Goal: Find contact information: Find contact information

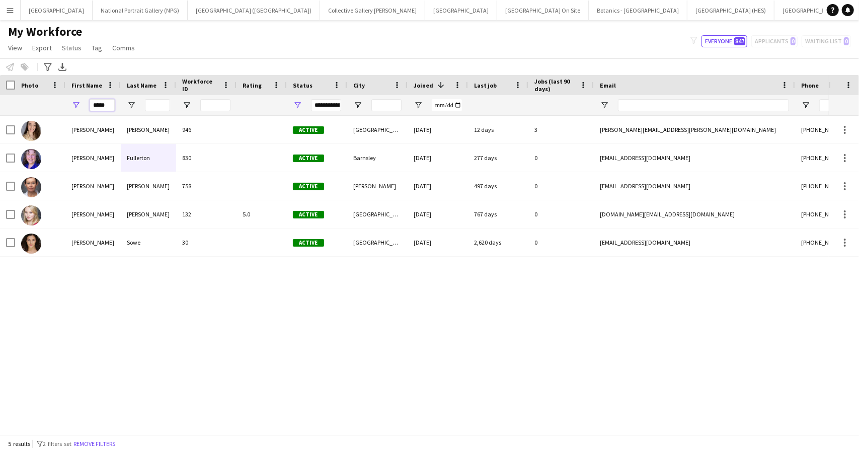
click at [102, 105] on input "*****" at bounding box center [102, 105] width 25 height 12
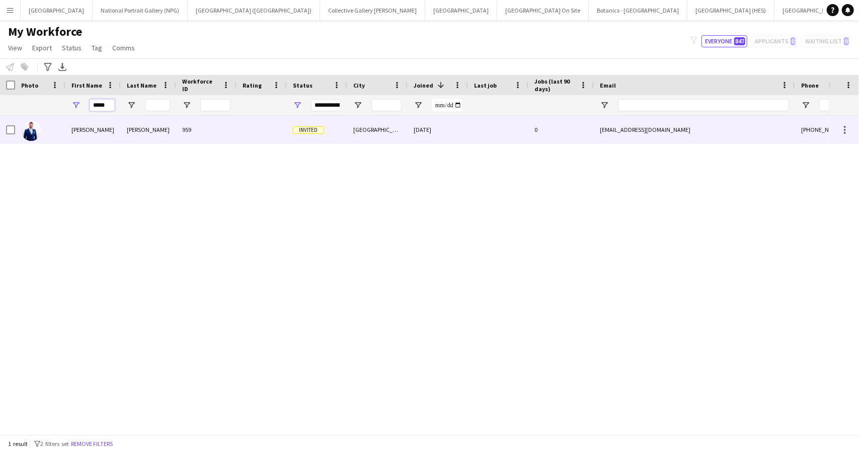
type input "*****"
click at [106, 133] on div "[PERSON_NAME]" at bounding box center [92, 130] width 55 height 28
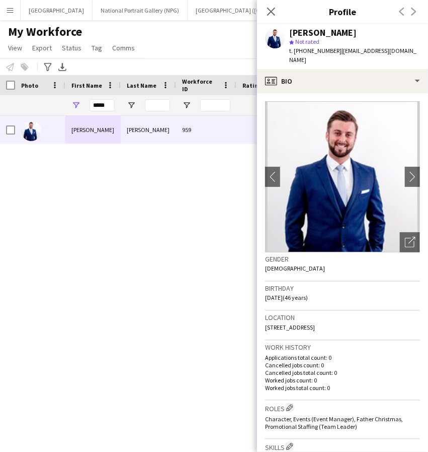
drag, startPoint x: 349, startPoint y: 318, endPoint x: 265, endPoint y: 322, distance: 84.7
click at [265, 322] on app-crew-profile-bio "chevron-left chevron-right Open photos pop-in Gender [DEMOGRAPHIC_DATA] Birthda…" at bounding box center [342, 272] width 171 height 358
copy span "[STREET_ADDRESS]"
drag, startPoint x: 332, startPoint y: 50, endPoint x: 304, endPoint y: 53, distance: 28.4
click at [304, 53] on span "t. [PHONE_NUMBER]" at bounding box center [315, 51] width 52 height 8
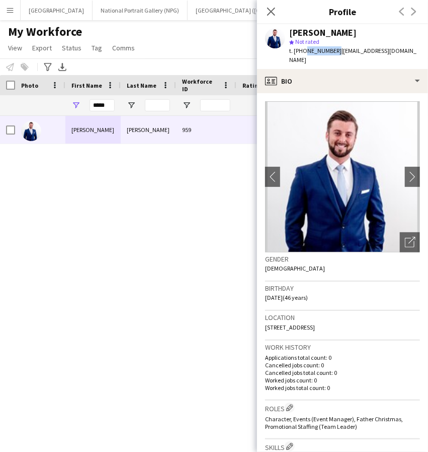
copy span "7788824897"
drag, startPoint x: 418, startPoint y: 51, endPoint x: 338, endPoint y: 57, distance: 80.3
click at [338, 57] on div "[PERSON_NAME] star Not rated t. [PHONE_NUMBER] | [EMAIL_ADDRESS][DOMAIN_NAME]" at bounding box center [342, 46] width 171 height 45
copy span "[EMAIL_ADDRESS][DOMAIN_NAME]"
click at [123, 202] on div "[PERSON_NAME] 959 Invited [GEOGRAPHIC_DATA] [DATE]" at bounding box center [199, 271] width 398 height 311
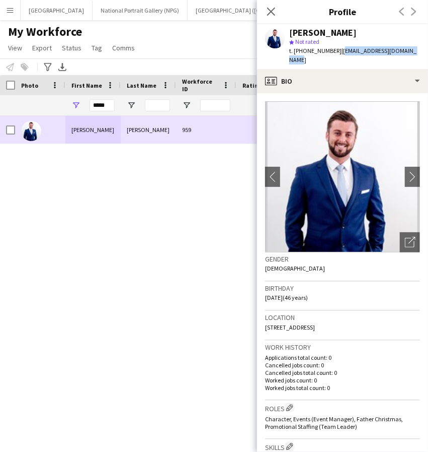
copy span "[EMAIL_ADDRESS][DOMAIN_NAME]"
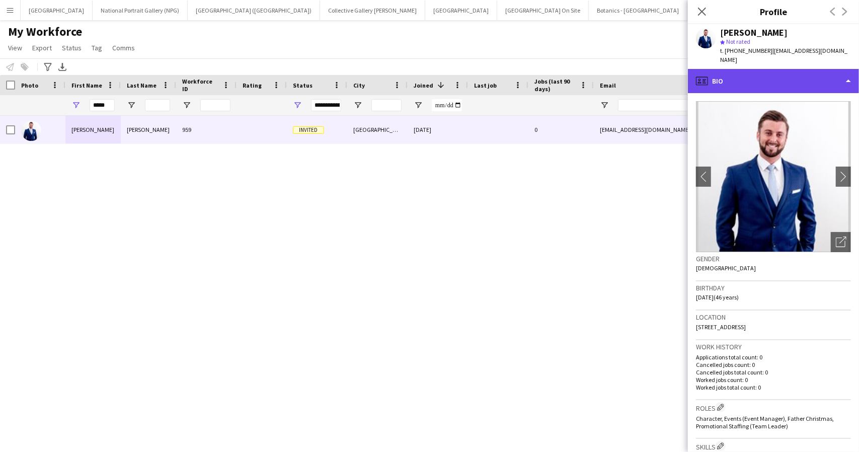
click at [792, 76] on div "profile Bio" at bounding box center [773, 81] width 171 height 24
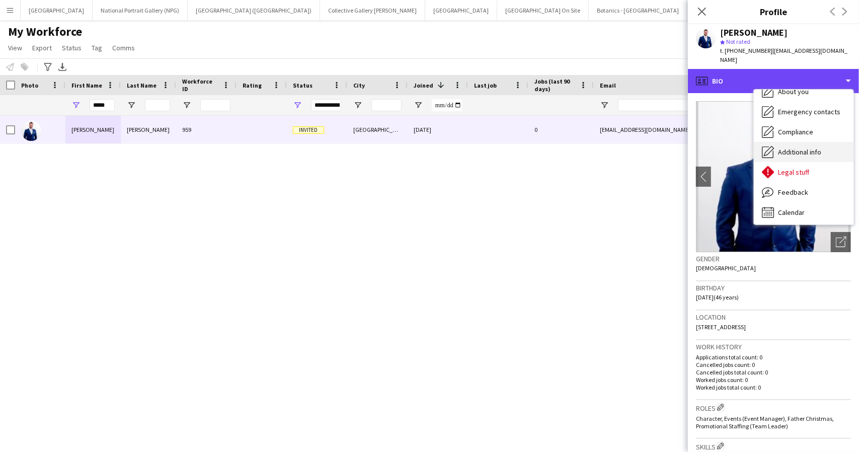
scroll to position [75, 0]
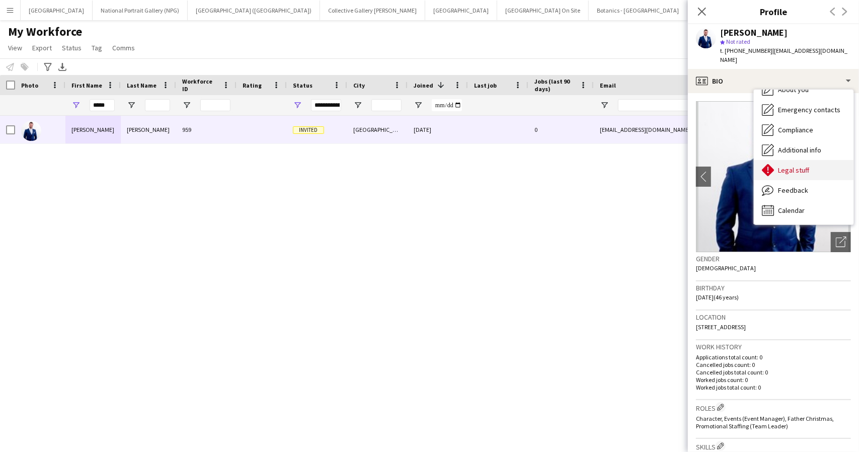
click at [815, 163] on div "Legal stuff Legal stuff" at bounding box center [804, 170] width 100 height 20
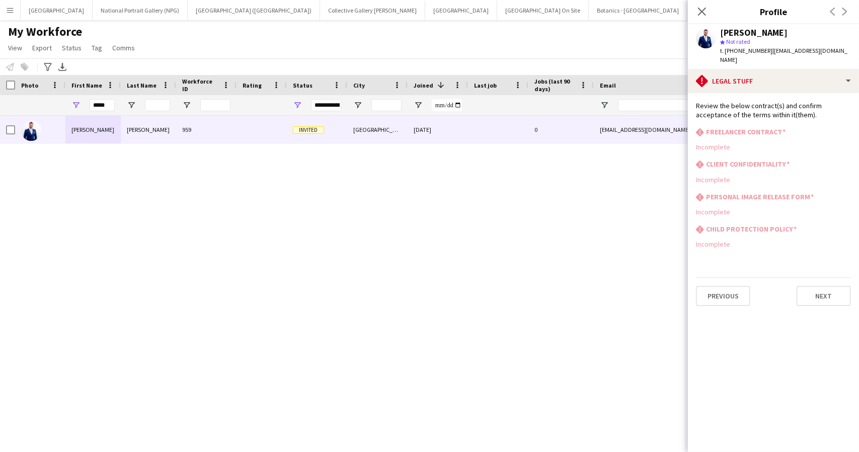
click at [797, 160] on div "rhombus-alert CLIENT CONFIDENTIALITY" at bounding box center [773, 165] width 155 height 11
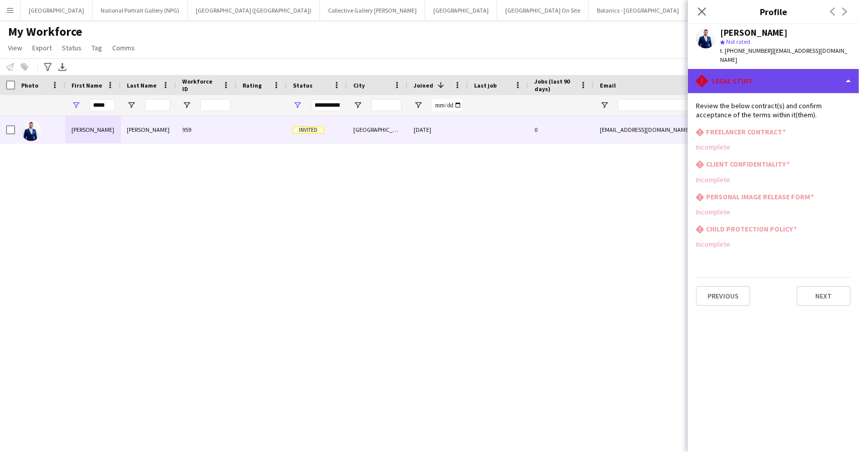
click at [788, 77] on div "rhombus-alert Legal stuff" at bounding box center [773, 81] width 171 height 24
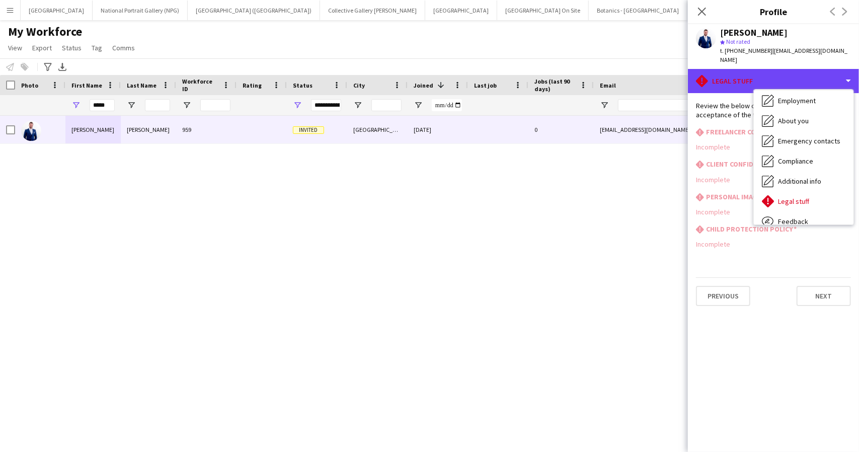
scroll to position [0, 0]
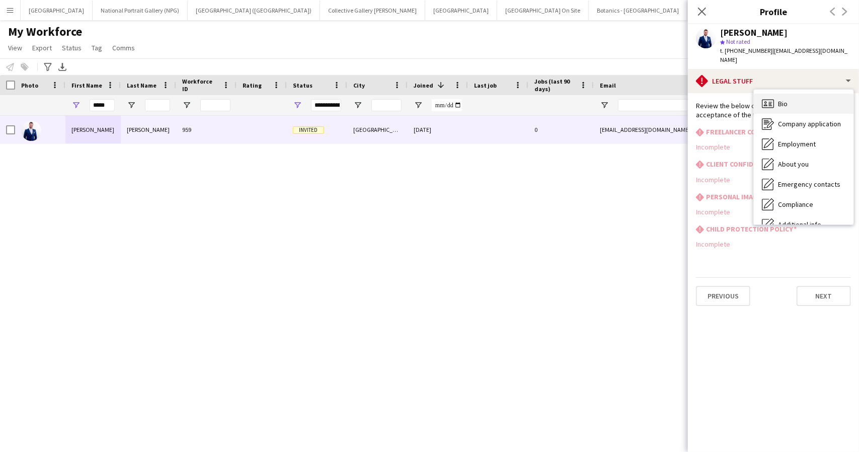
click at [785, 99] on span "Bio" at bounding box center [783, 103] width 10 height 9
